Goal: Information Seeking & Learning: Learn about a topic

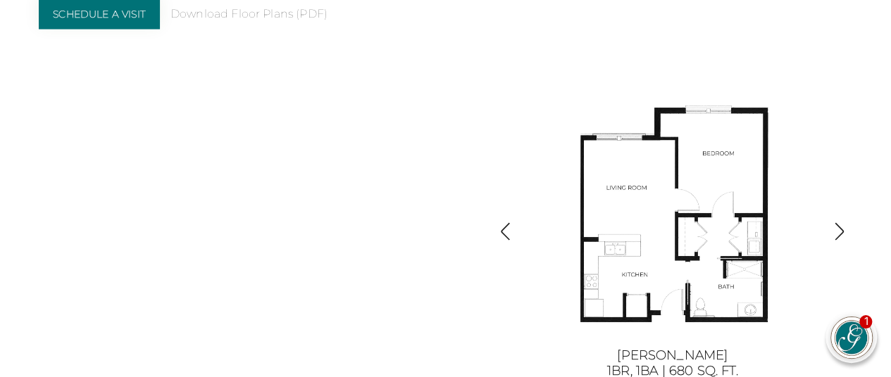
scroll to position [1405, 6]
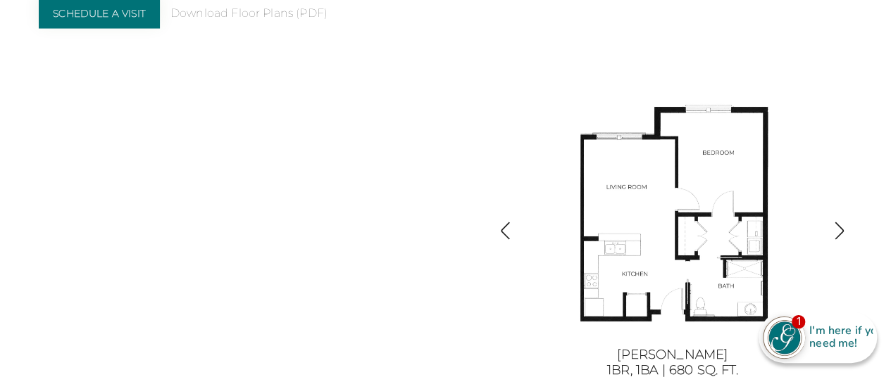
click at [836, 232] on img "button" at bounding box center [838, 231] width 19 height 19
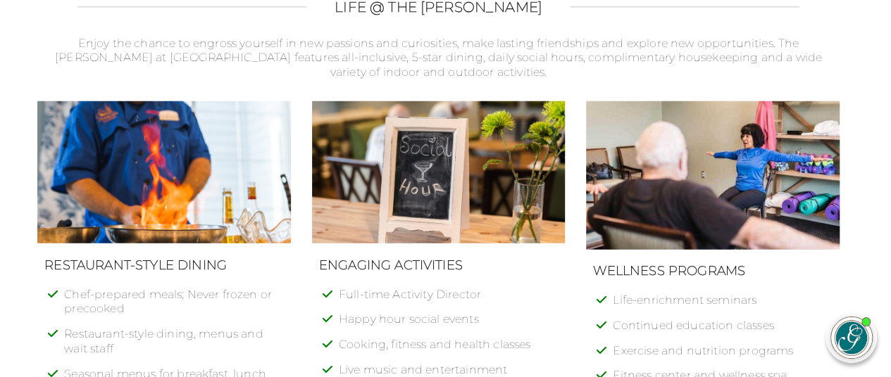
scroll to position [1827, 7]
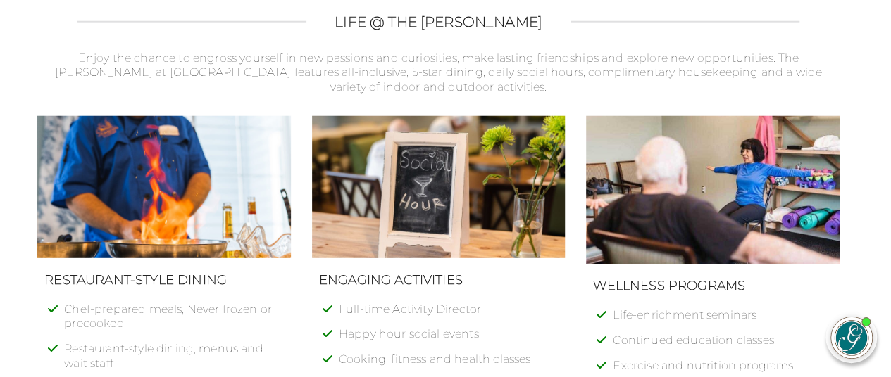
click at [828, 254] on img at bounding box center [712, 190] width 253 height 149
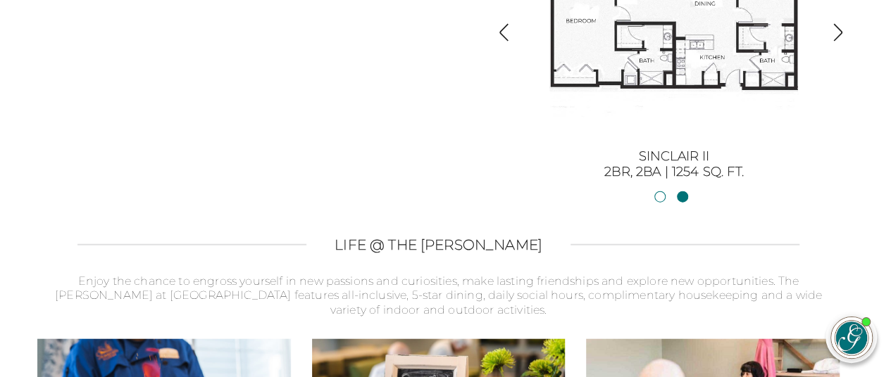
scroll to position [1603, 7]
drag, startPoint x: 834, startPoint y: 42, endPoint x: 836, endPoint y: 32, distance: 10.8
click at [836, 32] on img "button" at bounding box center [837, 33] width 19 height 19
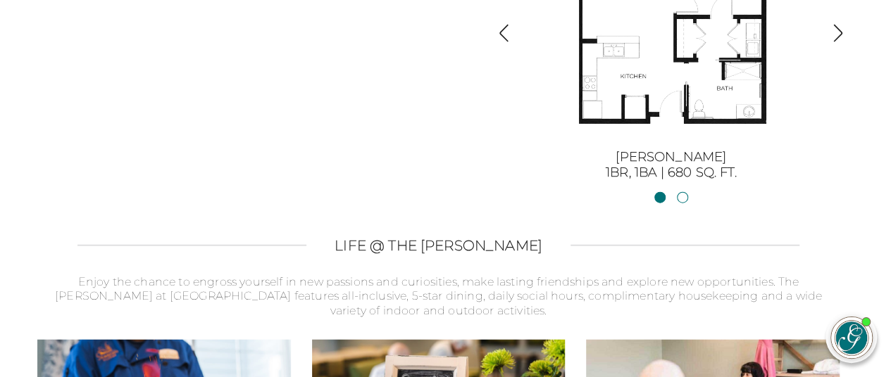
click at [836, 32] on img "button" at bounding box center [837, 33] width 19 height 19
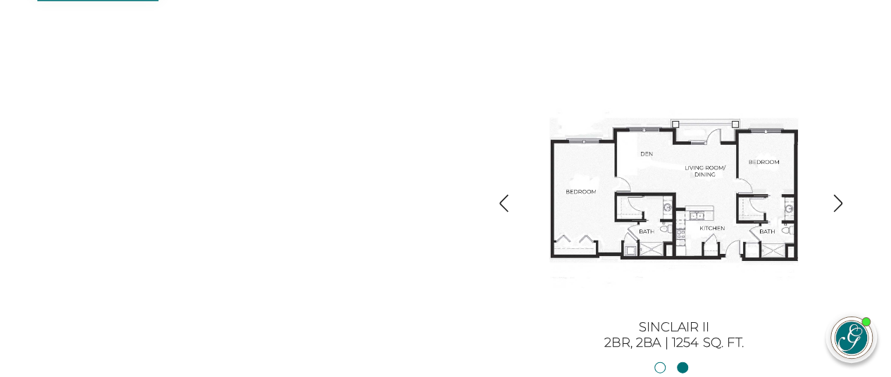
scroll to position [1471, 7]
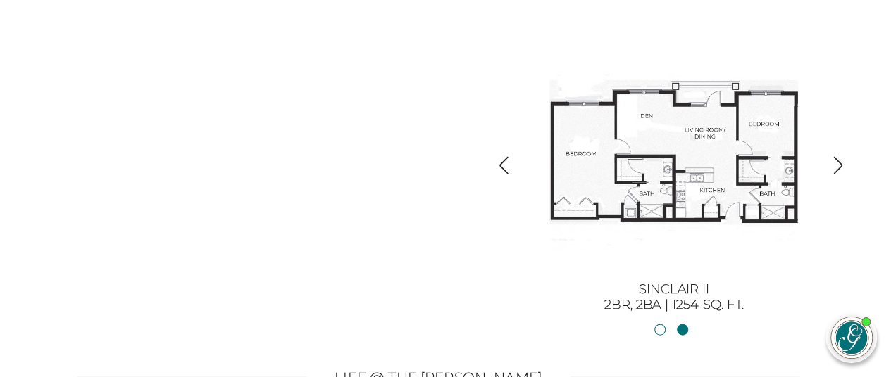
click at [835, 170] on img "button" at bounding box center [837, 165] width 19 height 19
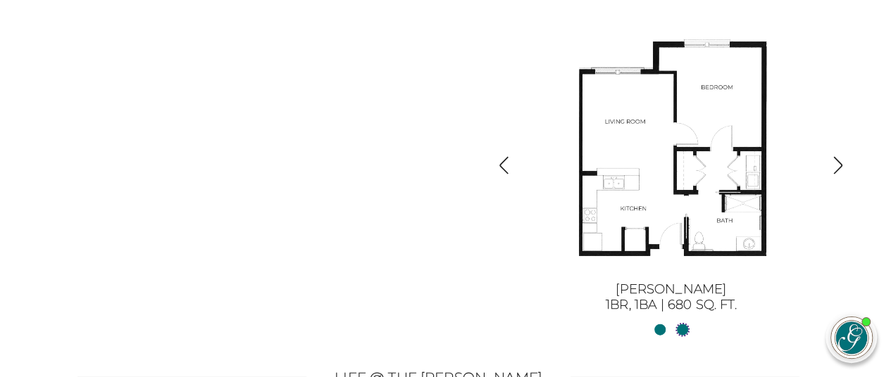
click at [680, 333] on link "Sinclair II2BR, 2BA | 1254 sq. ft." at bounding box center [682, 330] width 11 height 11
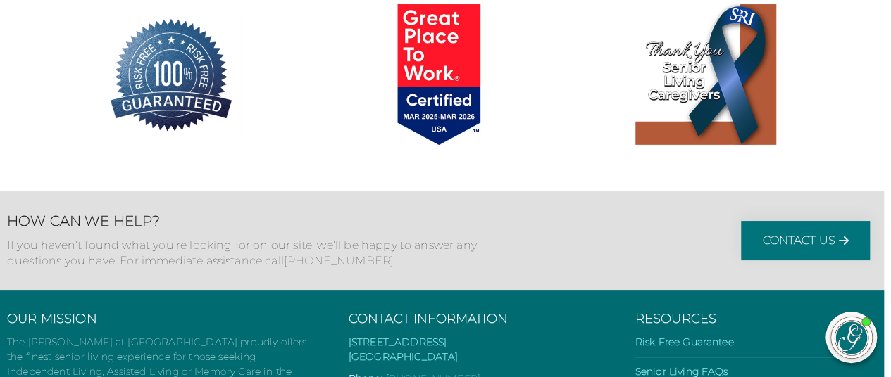
scroll to position [2800, 7]
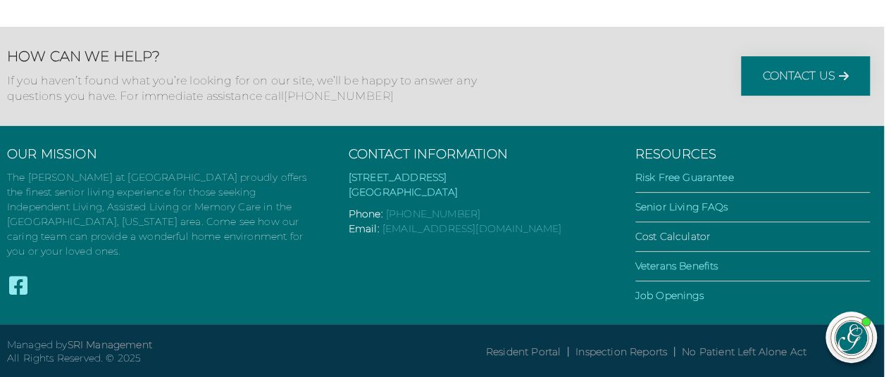
click at [698, 236] on link "Cost Calculator" at bounding box center [672, 236] width 75 height 13
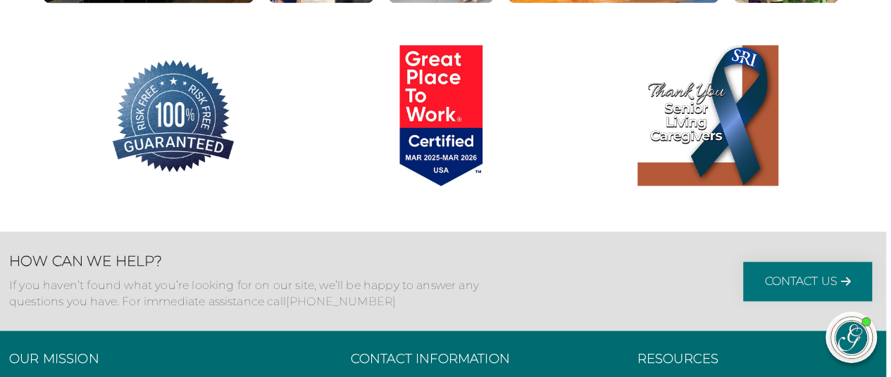
scroll to position [1038, 5]
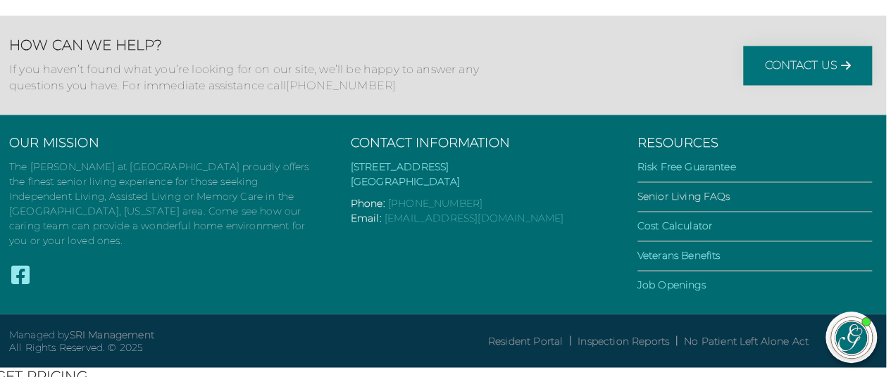
click at [675, 203] on link "Senior Living FAQs" at bounding box center [683, 196] width 93 height 13
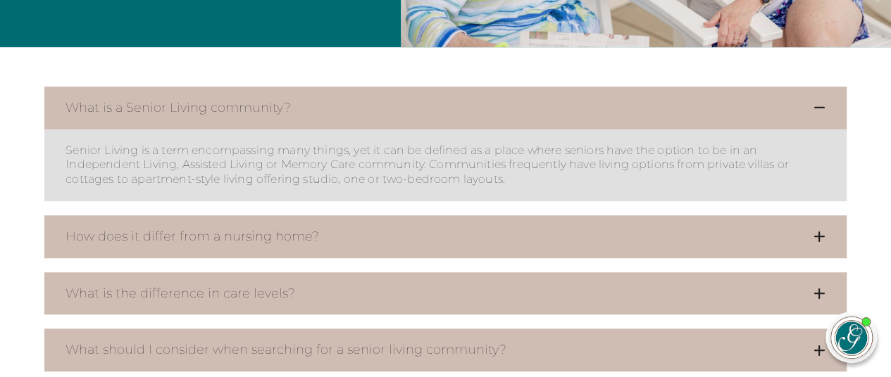
scroll to position [416, 0]
drag, startPoint x: 874, startPoint y: 77, endPoint x: 850, endPoint y: 25, distance: 56.7
click at [818, 233] on icon at bounding box center [819, 237] width 12 height 13
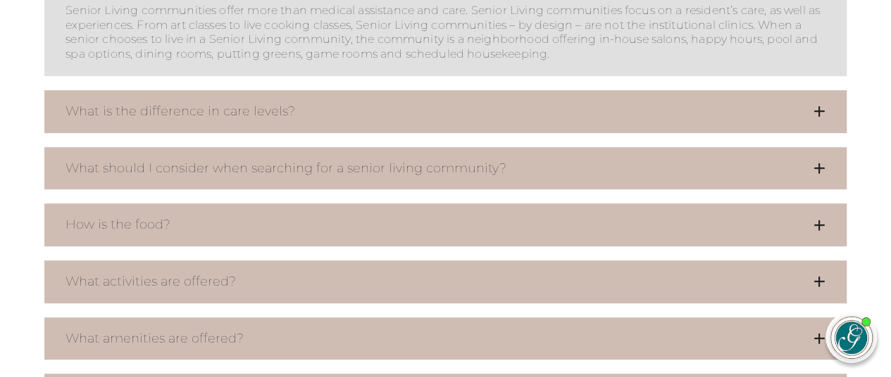
scroll to position [686, 0]
click at [817, 108] on icon at bounding box center [819, 110] width 12 height 13
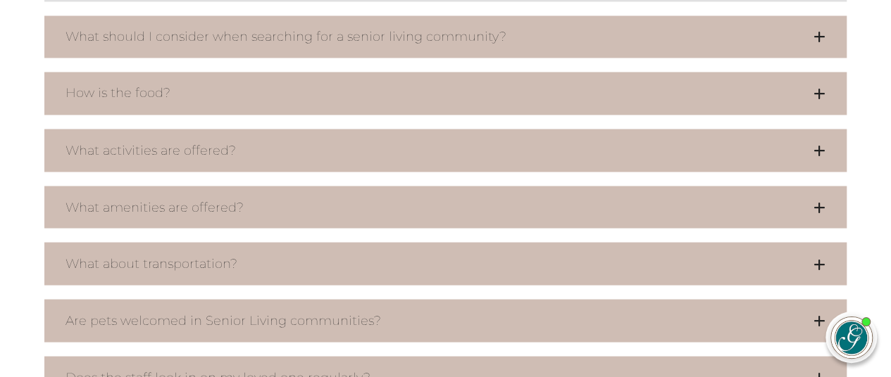
scroll to position [1224, 0]
